Goal: Find specific fact: Find specific fact

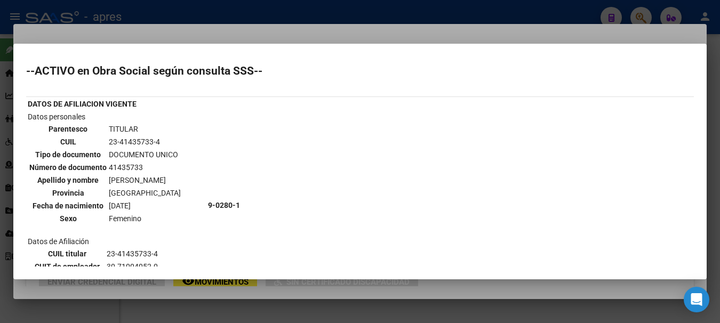
click at [269, 4] on div at bounding box center [360, 161] width 720 height 323
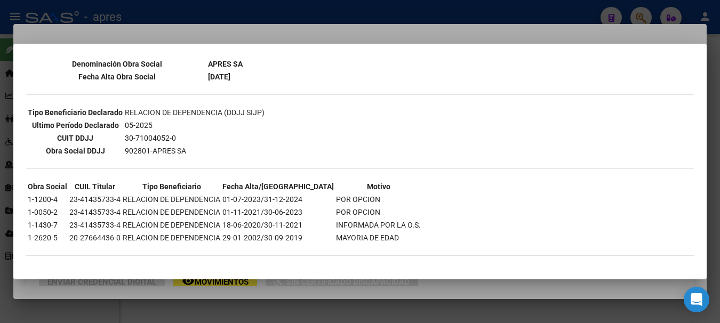
click at [269, 4] on div at bounding box center [360, 161] width 720 height 323
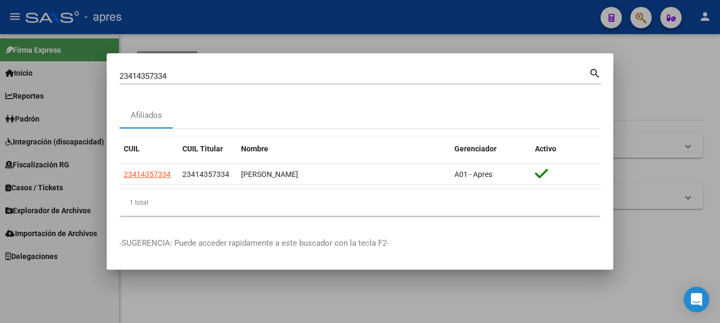
drag, startPoint x: 202, startPoint y: 68, endPoint x: -4, endPoint y: 101, distance: 208.6
click at [0, 101] on html "menu - apres person Firma Express Inicio Calendario SSS Instructivos Contacto O…" at bounding box center [360, 161] width 720 height 323
drag, startPoint x: 209, startPoint y: 73, endPoint x: -4, endPoint y: 119, distance: 217.8
click at [0, 119] on html "menu - apres person Firma Express Inicio Calendario SSS Instructivos Contacto O…" at bounding box center [360, 161] width 720 height 323
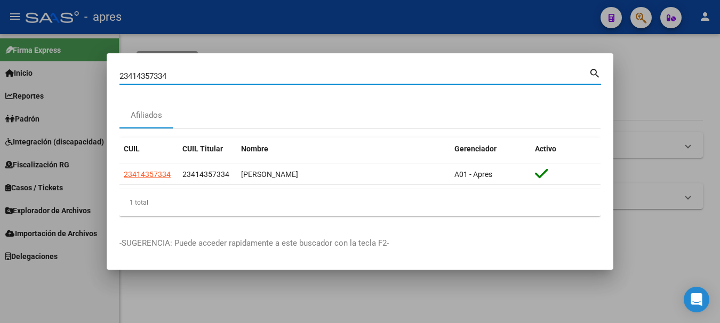
paste input "41781468"
type input "41781468"
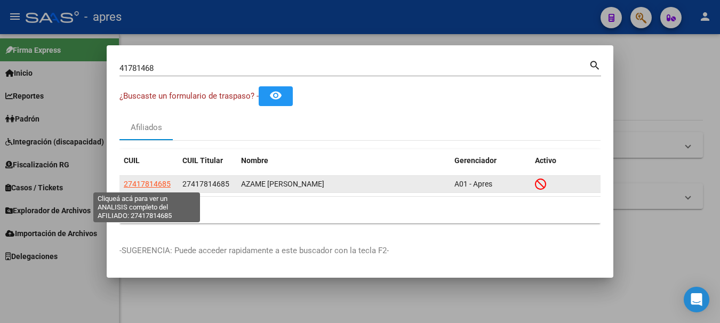
click at [139, 182] on span "27417814685" at bounding box center [147, 184] width 47 height 9
type textarea "27417814685"
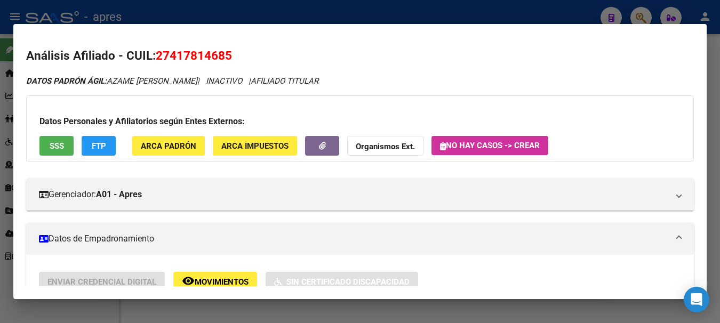
drag, startPoint x: 158, startPoint y: 54, endPoint x: 267, endPoint y: 54, distance: 109.4
click at [267, 54] on h2 "Análisis Afiliado - CUIL: 27417814685" at bounding box center [360, 56] width 668 height 18
copy span "27417814685"
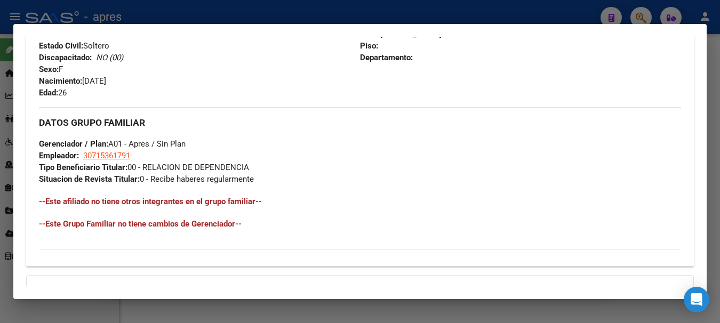
scroll to position [480, 0]
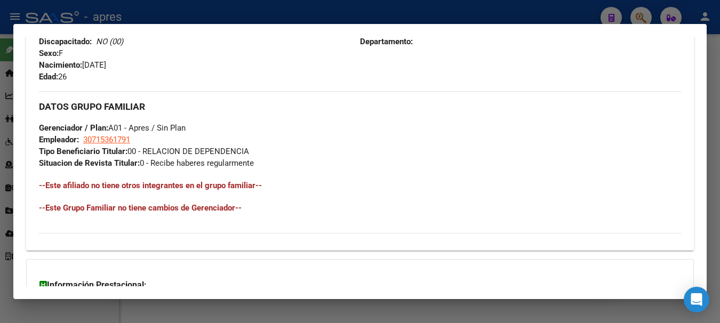
click at [112, 9] on div at bounding box center [360, 161] width 720 height 323
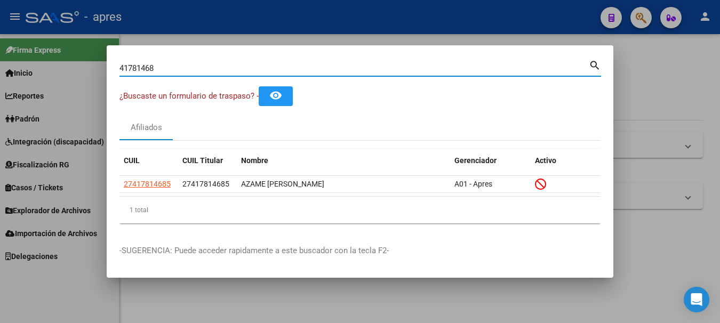
drag, startPoint x: 187, startPoint y: 66, endPoint x: -4, endPoint y: 81, distance: 192.1
click at [0, 81] on html "menu - apres person Firma Express Inicio Calendario SSS Instructivos Contacto O…" at bounding box center [360, 161] width 720 height 323
paste input "2044208334"
type input "20442083348"
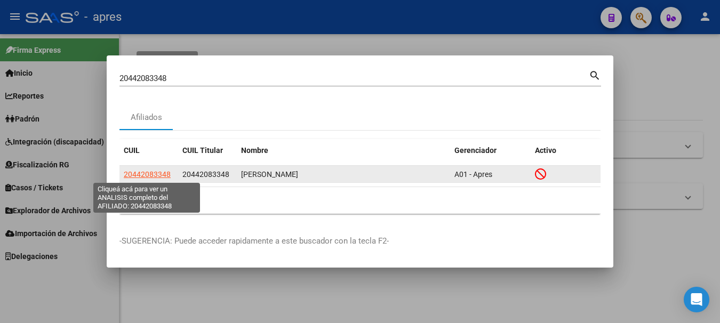
click at [152, 170] on span "20442083348" at bounding box center [147, 174] width 47 height 9
type textarea "20442083348"
